Goal: Information Seeking & Learning: Learn about a topic

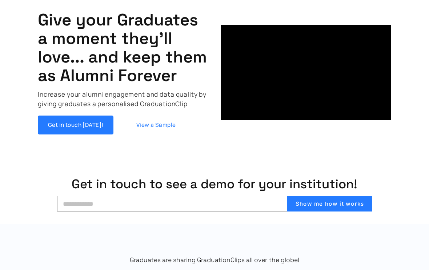
scroll to position [165, 0]
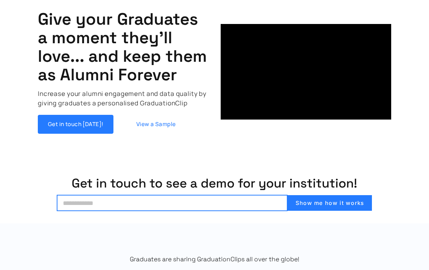
click at [203, 202] on input "email" at bounding box center [172, 203] width 230 height 16
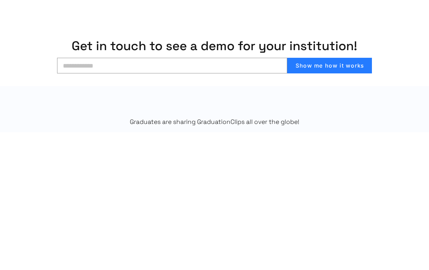
click at [348, 195] on button "Show me how it works" at bounding box center [329, 203] width 85 height 16
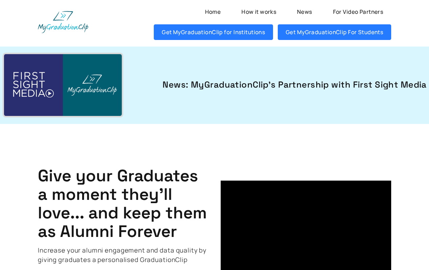
scroll to position [0, 0]
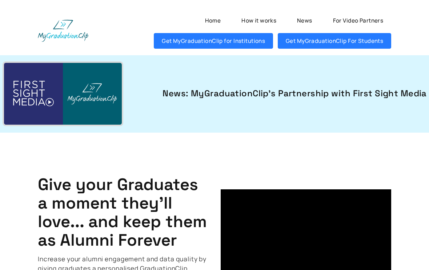
click at [261, 41] on link "Get MyGraduationClip for Institutions" at bounding box center [213, 41] width 119 height 16
click at [338, 34] on link "Get MyGraduationClip For Students" at bounding box center [334, 41] width 113 height 16
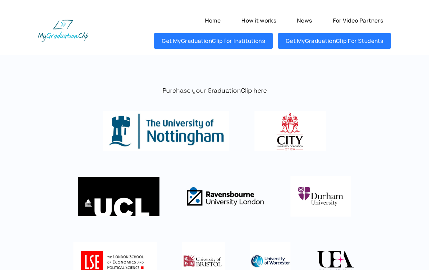
click at [375, 22] on link "For Video Partners" at bounding box center [357, 21] width 66 height 16
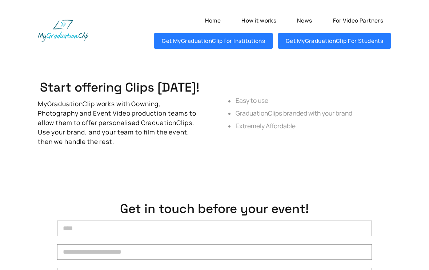
click at [312, 28] on link "News" at bounding box center [304, 21] width 31 height 16
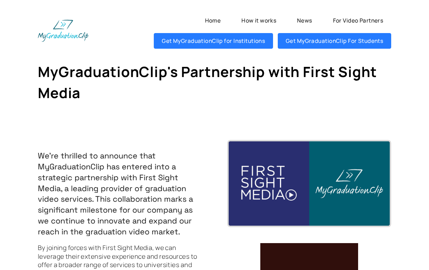
click at [265, 21] on link "How it works" at bounding box center [258, 21] width 51 height 16
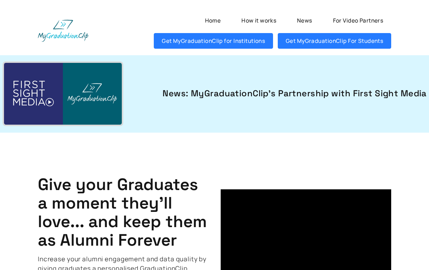
click at [65, 27] on img at bounding box center [63, 31] width 51 height 22
click at [88, 101] on img at bounding box center [63, 94] width 118 height 62
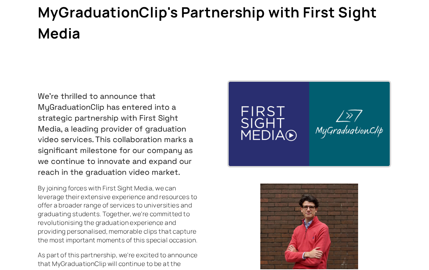
scroll to position [58, 0]
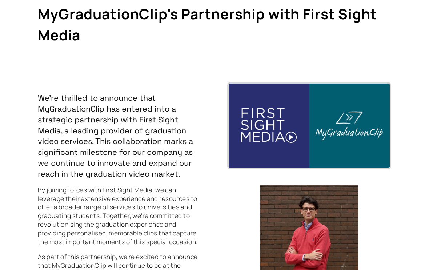
click at [262, 120] on img at bounding box center [309, 126] width 161 height 85
click at [297, 143] on img at bounding box center [309, 126] width 161 height 85
click at [277, 143] on img at bounding box center [309, 126] width 161 height 85
click at [293, 135] on img at bounding box center [309, 126] width 161 height 85
click at [335, 135] on img at bounding box center [309, 126] width 161 height 85
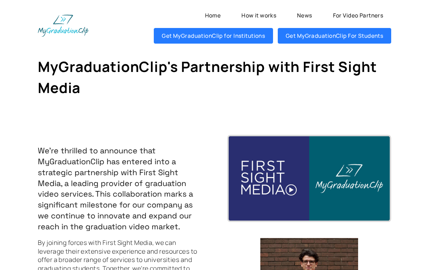
scroll to position [0, 0]
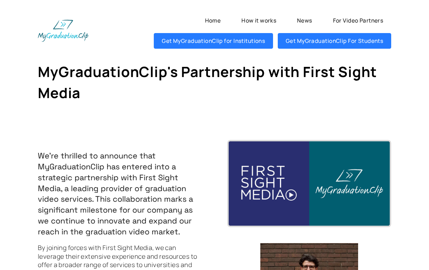
click at [223, 20] on link "Home" at bounding box center [213, 21] width 32 height 16
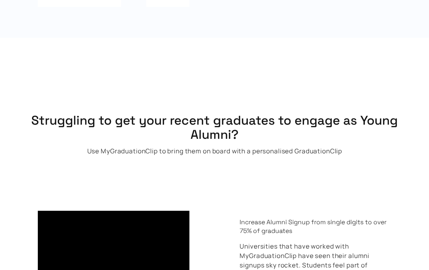
scroll to position [796, 0]
